Goal: Information Seeking & Learning: Learn about a topic

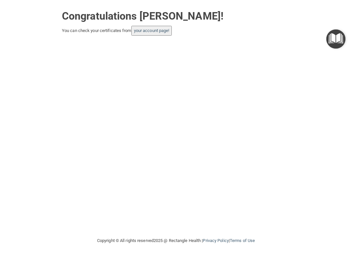
click at [159, 32] on link "your account page!" at bounding box center [152, 30] width 36 height 5
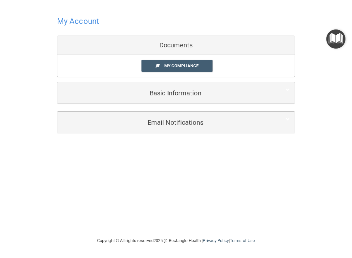
click at [195, 64] on span "My Compliance" at bounding box center [181, 65] width 34 height 5
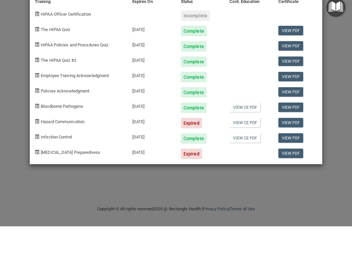
click at [193, 180] on div "Expired" at bounding box center [191, 185] width 21 height 10
click at [291, 180] on link "View PDF" at bounding box center [291, 184] width 25 height 9
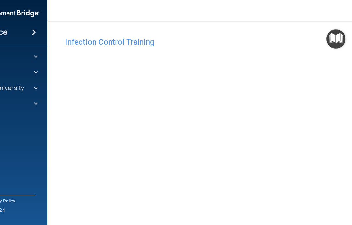
scroll to position [21, 0]
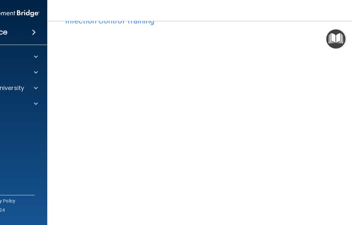
click at [20, 120] on img at bounding box center [22, 119] width 8 height 8
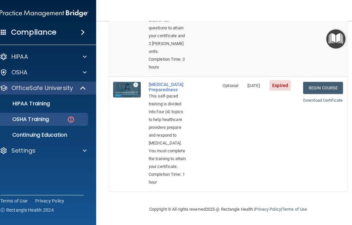
scroll to position [505, 0]
click at [327, 82] on link "Begin Course" at bounding box center [323, 88] width 40 height 12
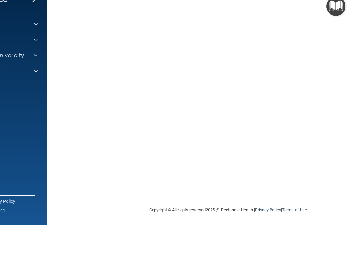
scroll to position [21, 0]
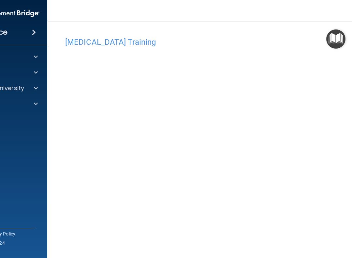
click at [315, 239] on html "Compliance HIPAA Documents and Policies Report an Incident Business Associates …" at bounding box center [176, 129] width 352 height 258
click at [317, 229] on html "Compliance HIPAA Documents and Policies Report an Incident Business Associates …" at bounding box center [176, 129] width 352 height 258
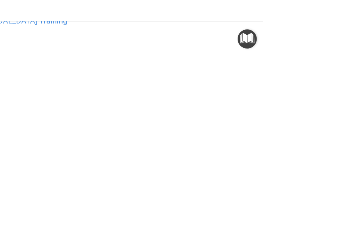
scroll to position [21, 0]
